Goal: Navigation & Orientation: Go to known website

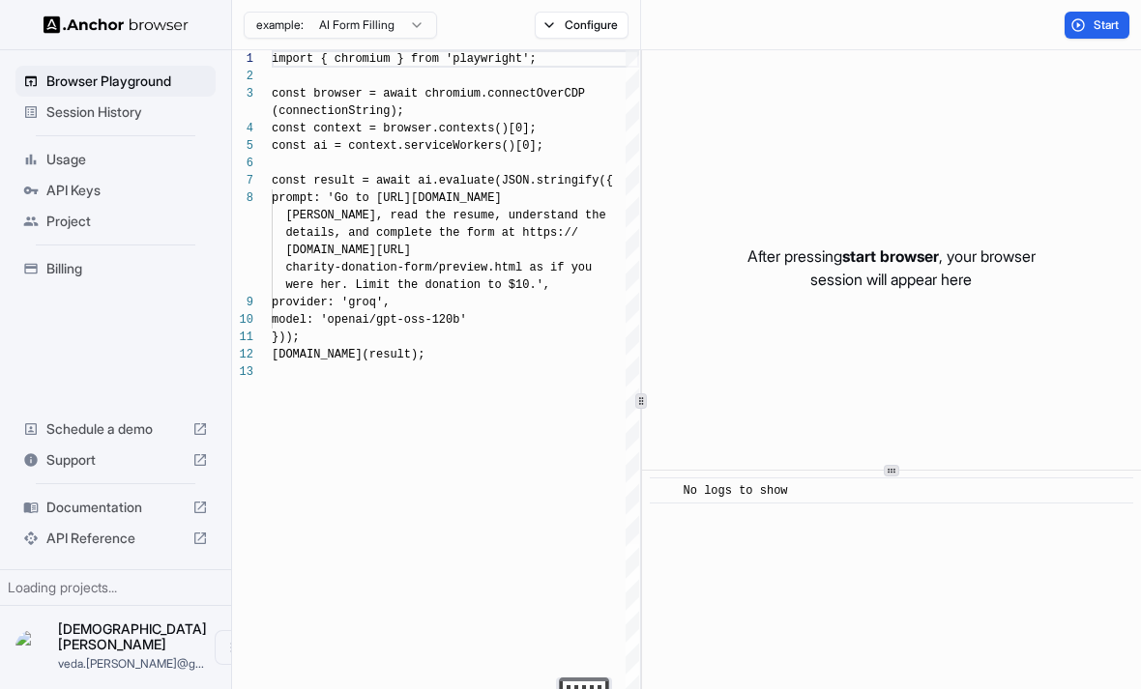
scroll to position [122, 0]
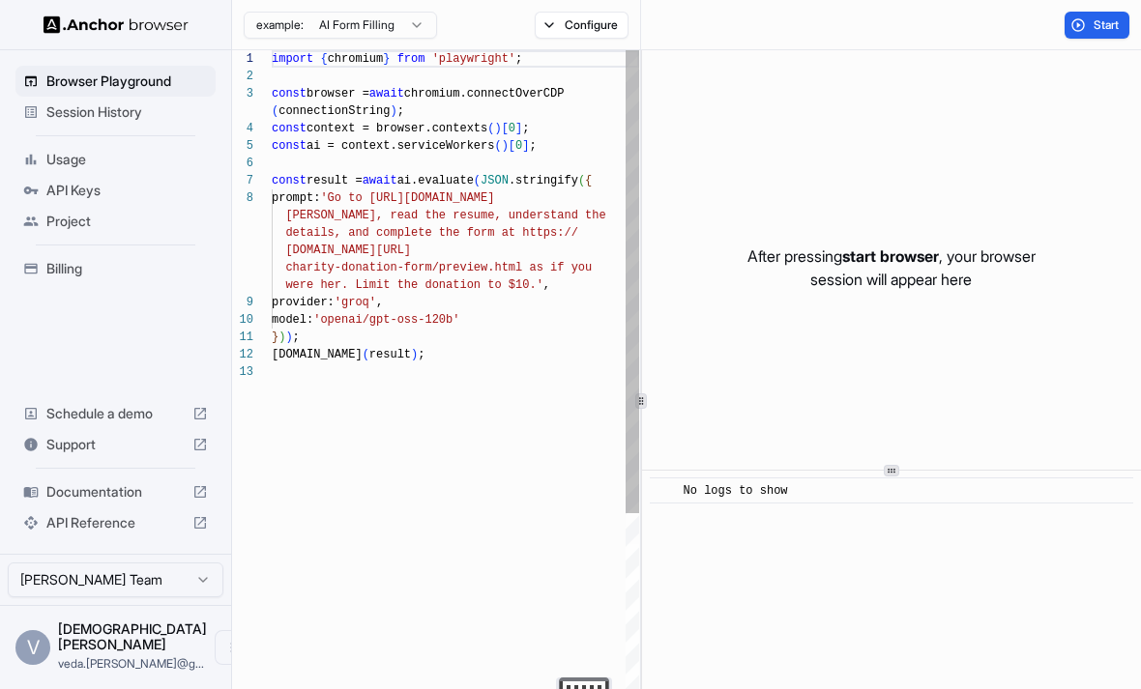
scroll to position [122, 0]
